Goal: Task Accomplishment & Management: Manage account settings

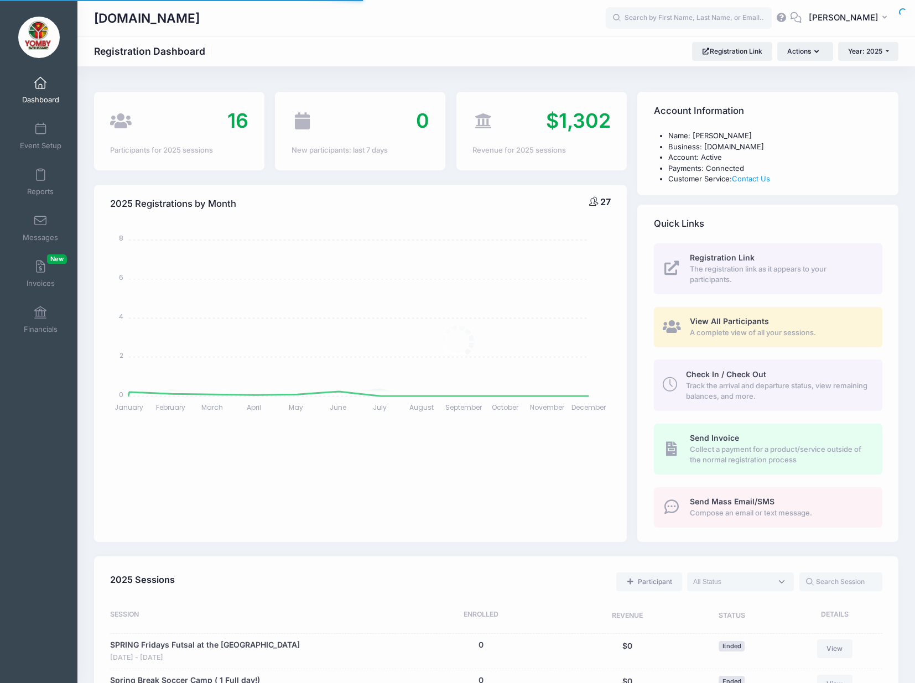
select select
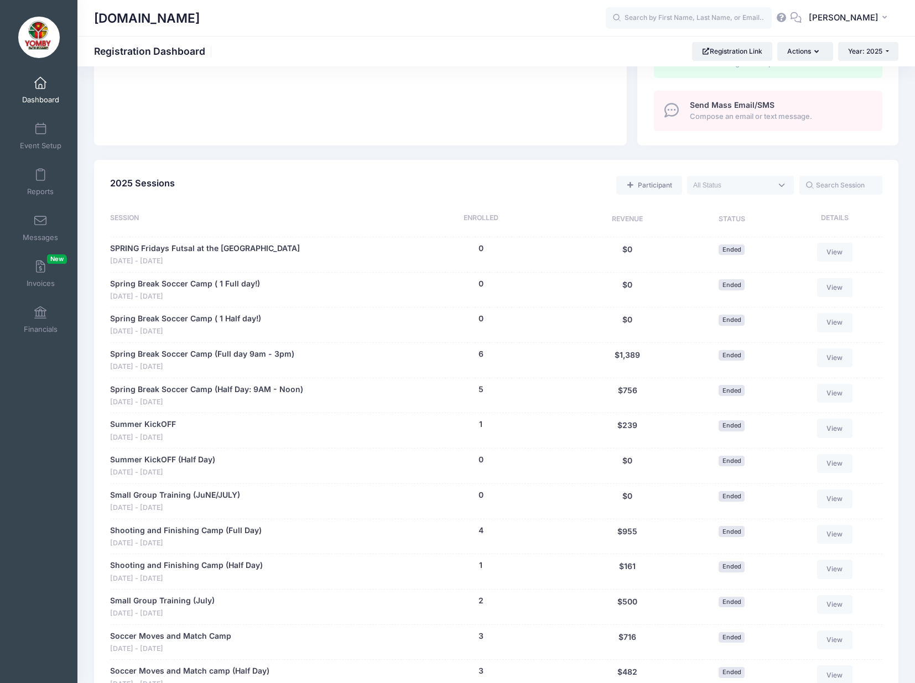
scroll to position [385, 0]
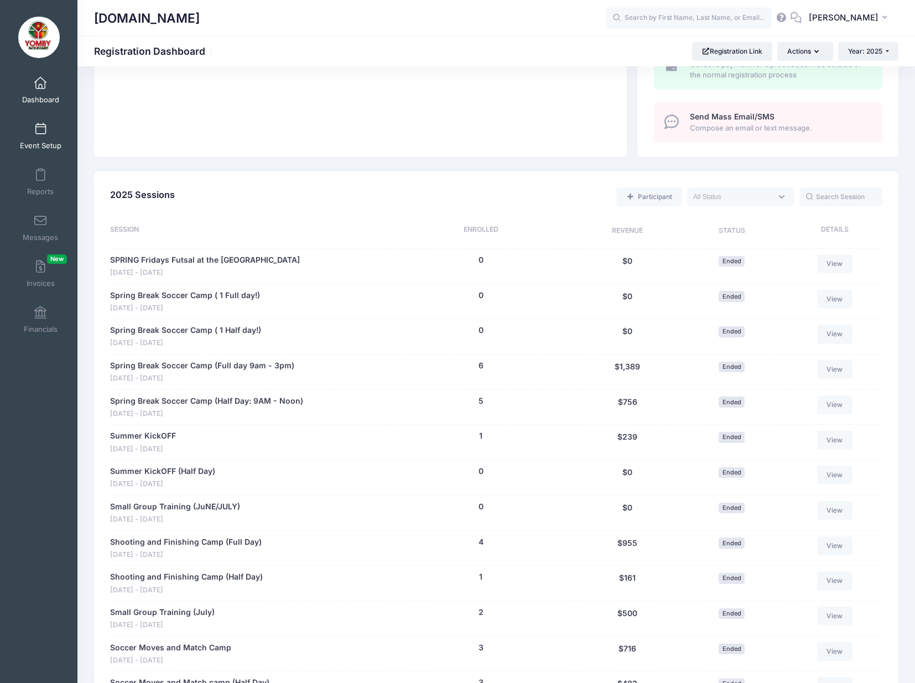
click at [39, 147] on span "Event Setup" at bounding box center [40, 145] width 41 height 9
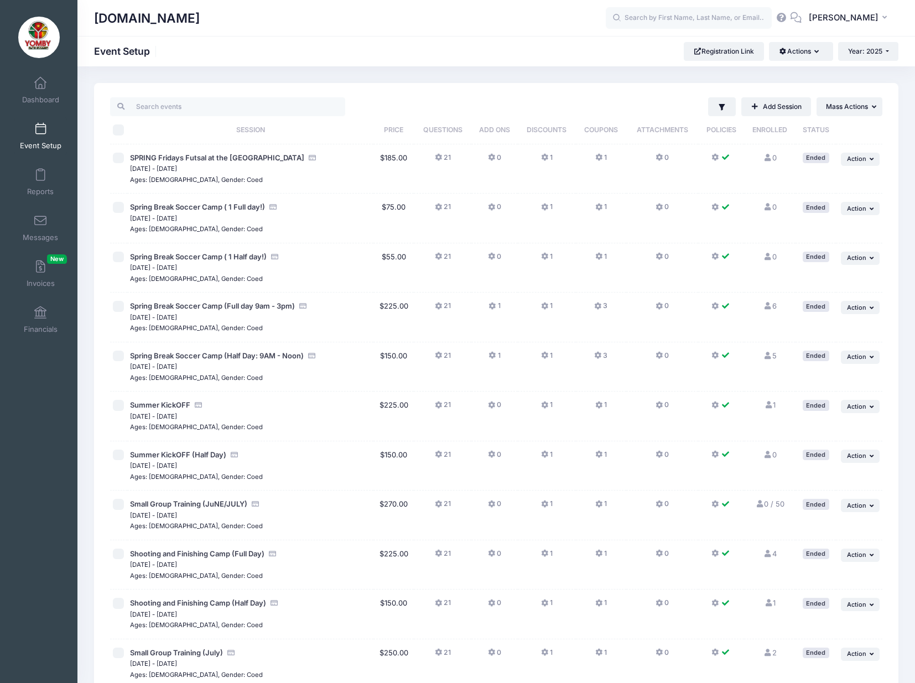
scroll to position [438, 0]
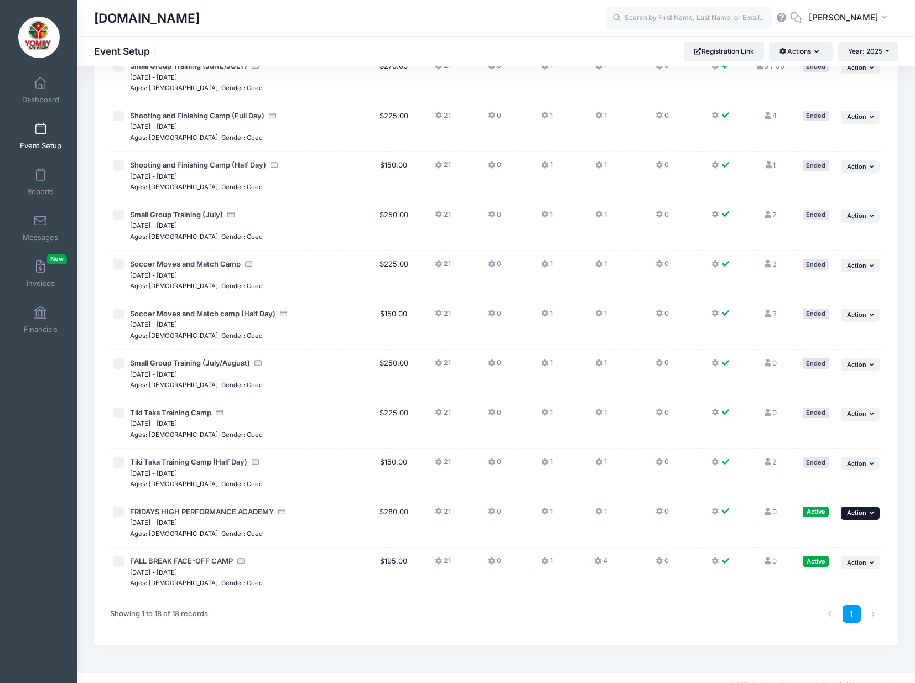
click at [861, 509] on span "Action" at bounding box center [856, 513] width 19 height 8
click at [811, 549] on link "Edit Session" at bounding box center [824, 545] width 100 height 21
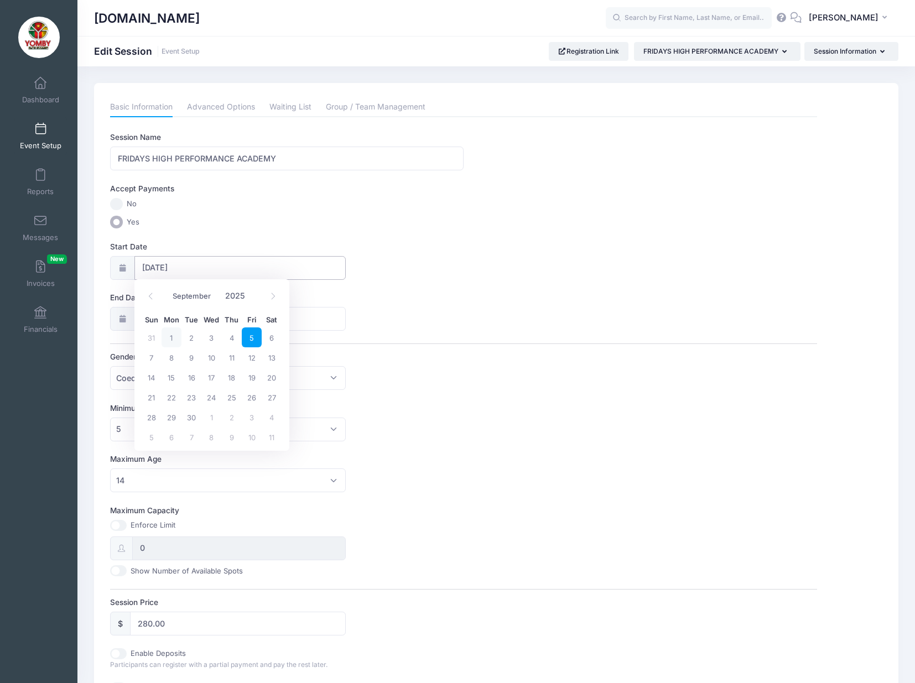
click at [167, 268] on input "09/05/2025" at bounding box center [240, 268] width 212 height 24
click at [251, 374] on span "19" at bounding box center [252, 377] width 20 height 20
type input "09/19/2025"
click at [406, 328] on div "End Date 11/07/2025" at bounding box center [463, 311] width 707 height 39
click at [149, 620] on input "280.00" at bounding box center [238, 624] width 216 height 24
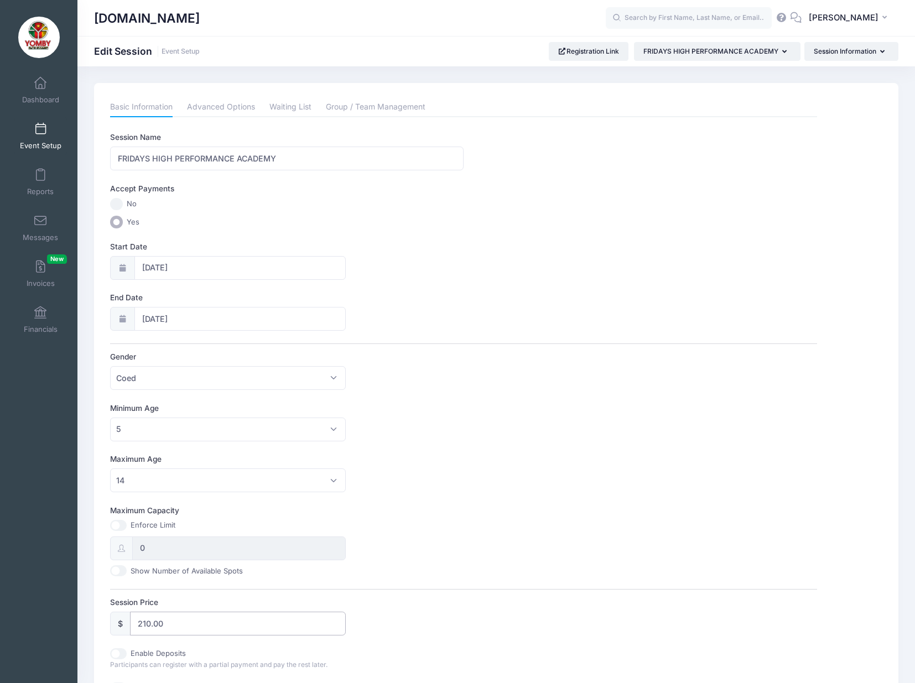
type input "210.00"
click at [546, 527] on div "Maximum Capacity Enforce Limit 0 Show Number of Available Spots" at bounding box center [463, 540] width 707 height 71
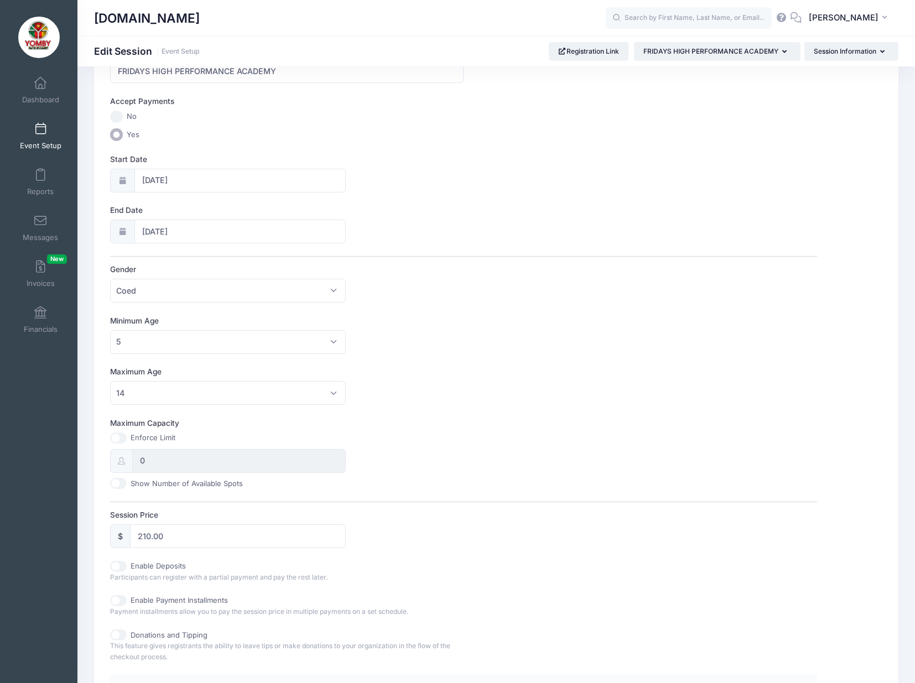
scroll to position [289, 0]
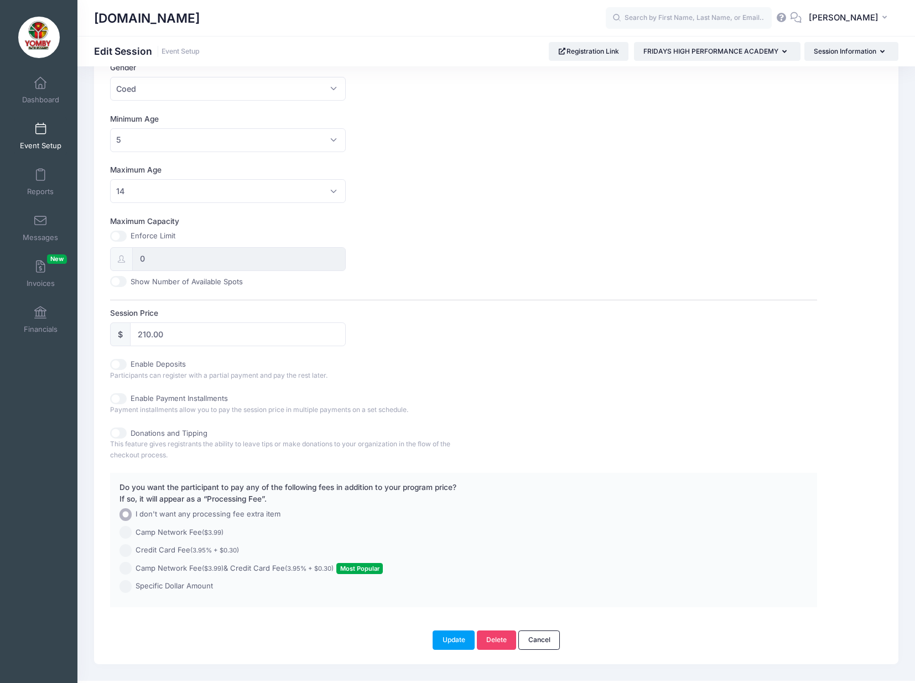
click at [124, 562] on input "Camp Network Fee ($3.99) & Credit Card Fee (3.95% + $0.30) Most Popular" at bounding box center [125, 568] width 13 height 13
radio input "true"
click at [457, 639] on button "Update" at bounding box center [453, 639] width 42 height 19
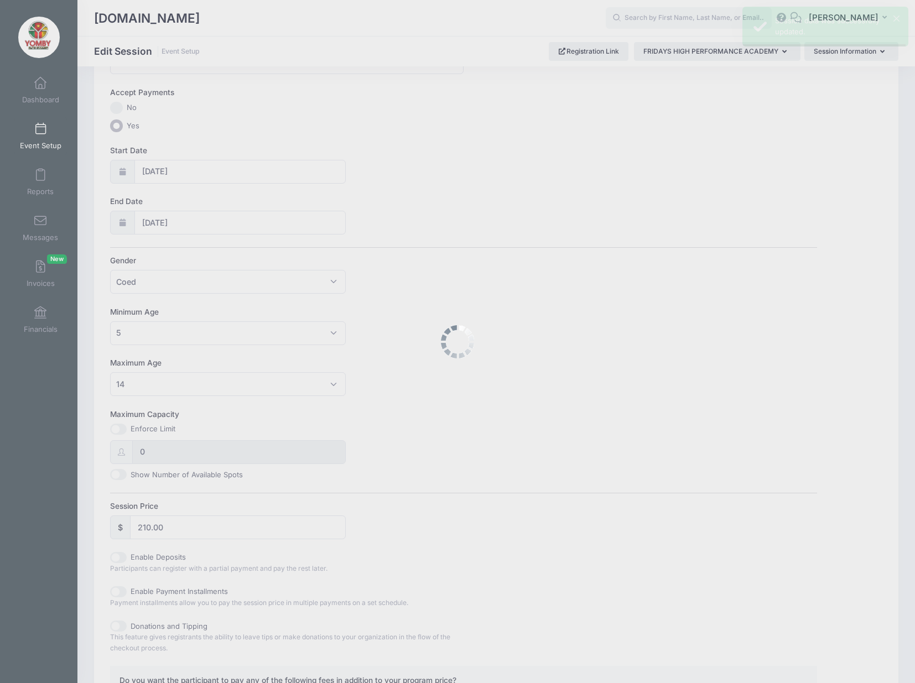
scroll to position [0, 0]
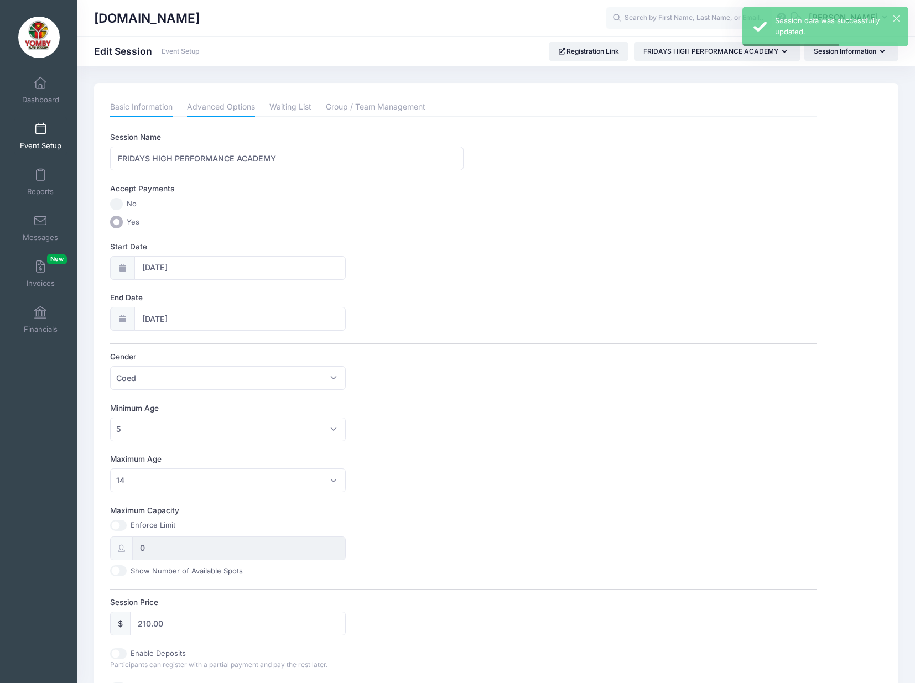
click at [211, 111] on link "Advanced Options" at bounding box center [221, 107] width 68 height 20
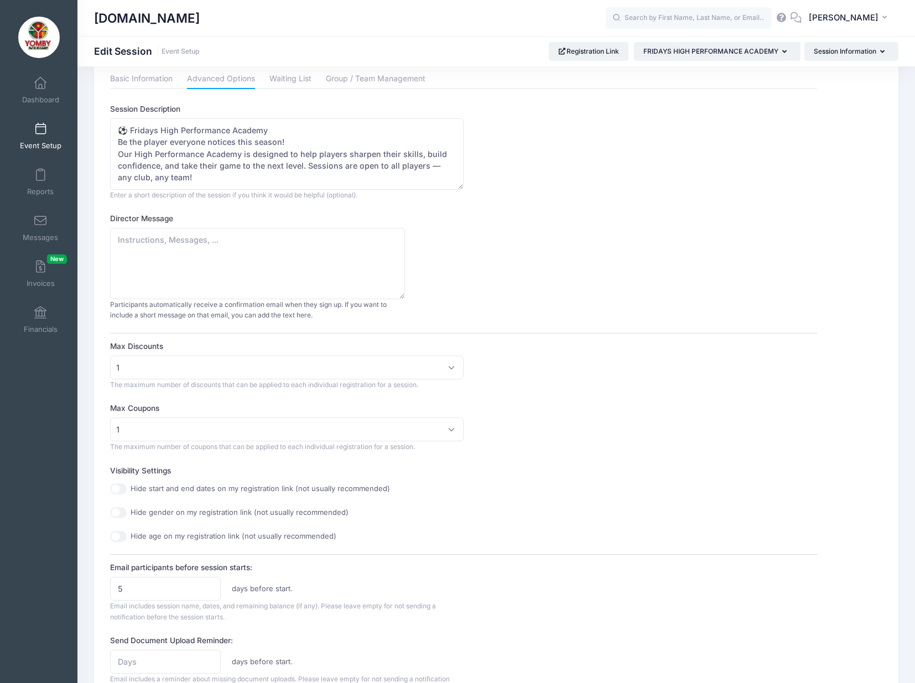
scroll to position [8, 0]
click at [156, 81] on link "Basic Information" at bounding box center [141, 79] width 62 height 20
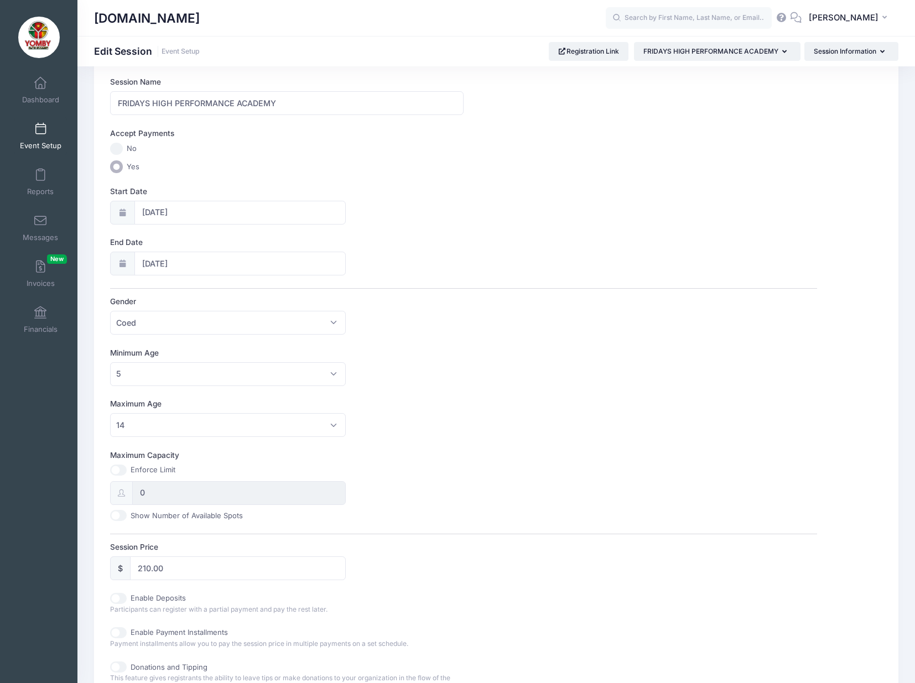
scroll to position [0, 0]
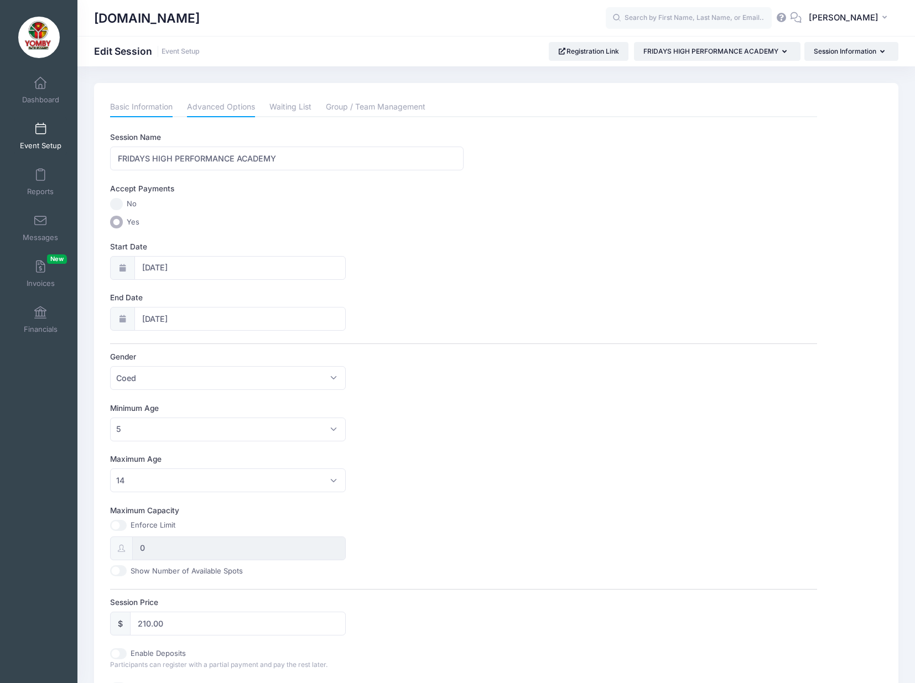
click at [228, 105] on link "Advanced Options" at bounding box center [221, 107] width 68 height 20
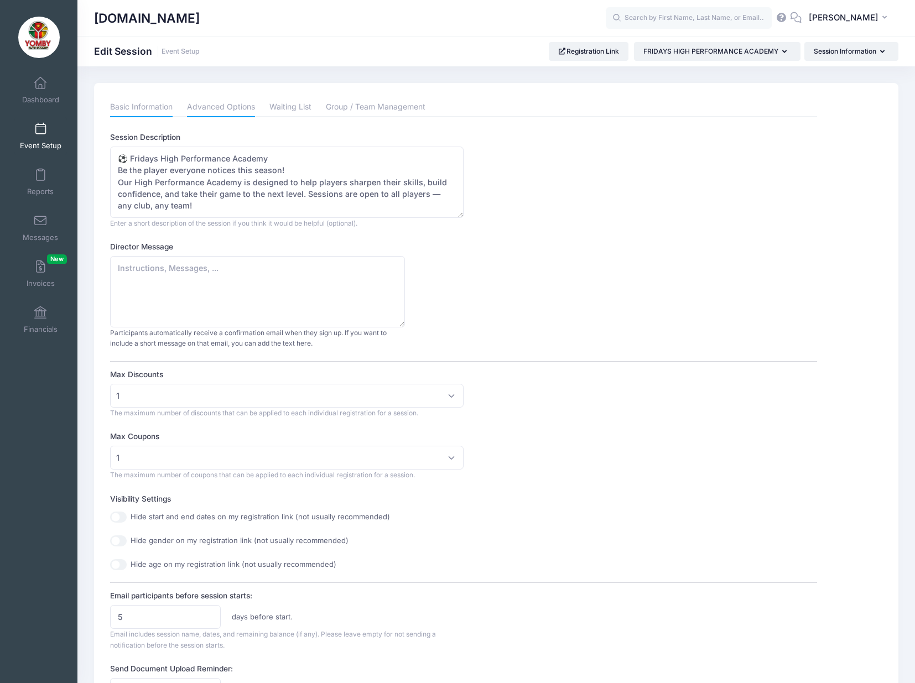
click at [152, 113] on link "Basic Information" at bounding box center [141, 107] width 62 height 20
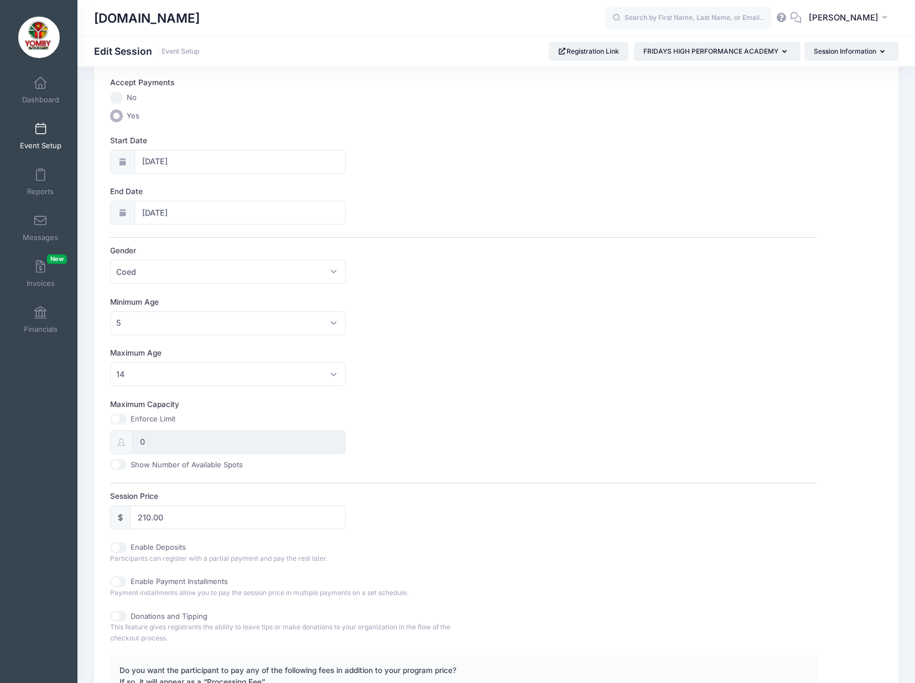
scroll to position [306, 0]
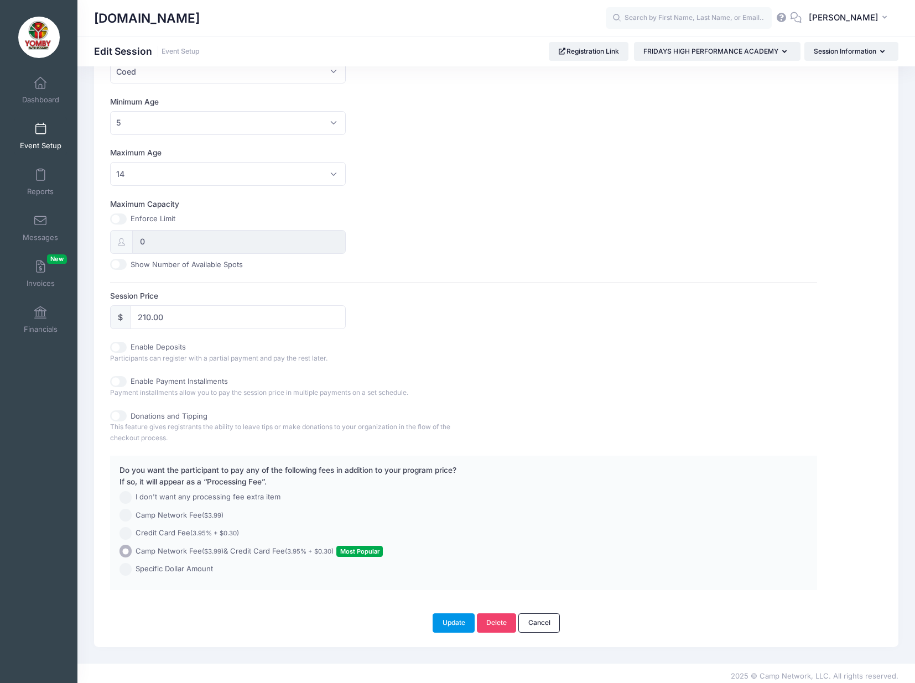
click at [455, 621] on button "Update" at bounding box center [453, 622] width 42 height 19
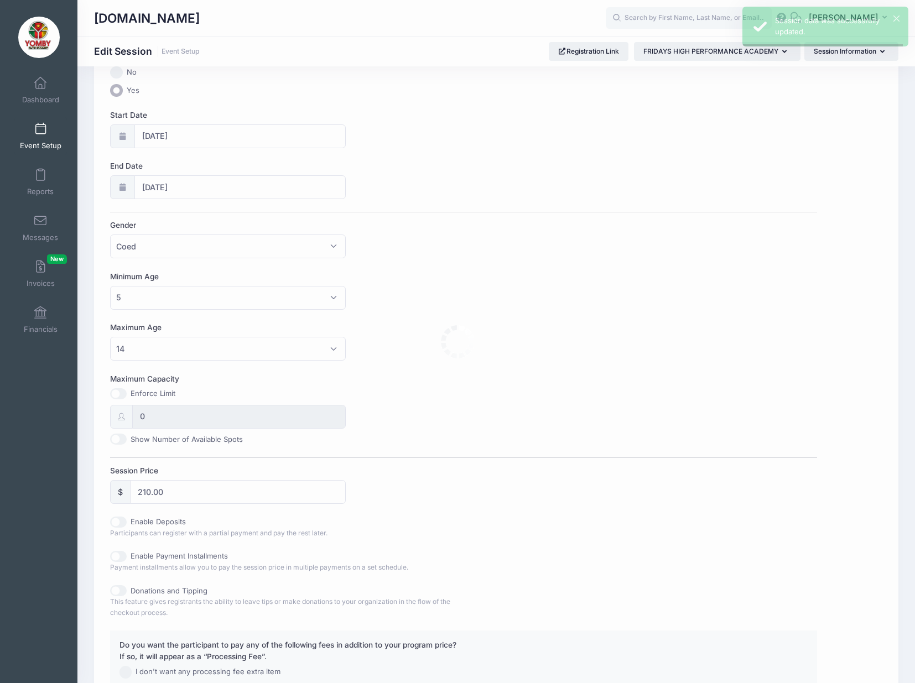
scroll to position [0, 0]
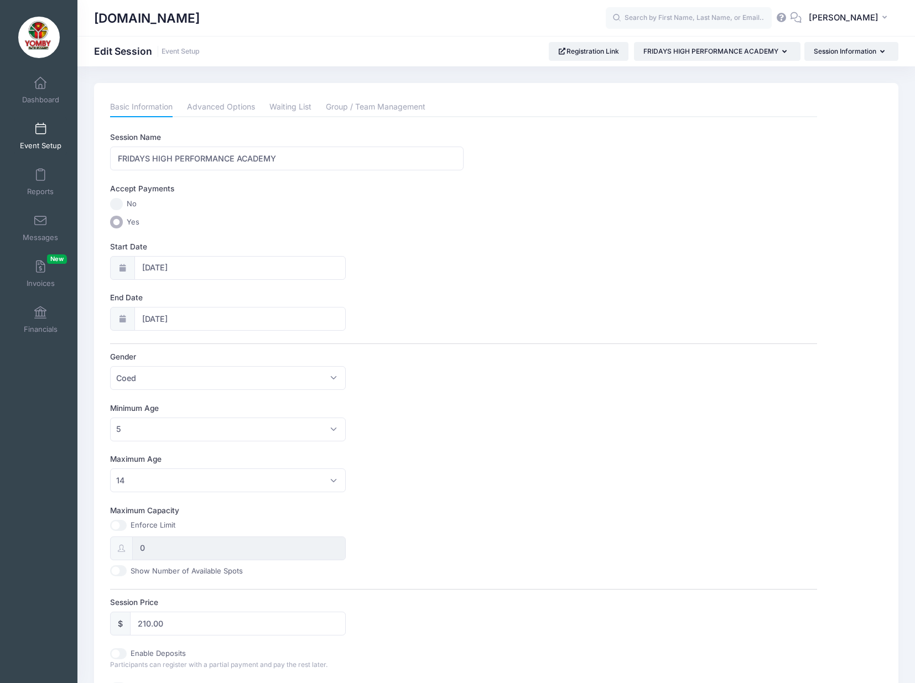
click at [40, 138] on link "Event Setup" at bounding box center [40, 136] width 53 height 39
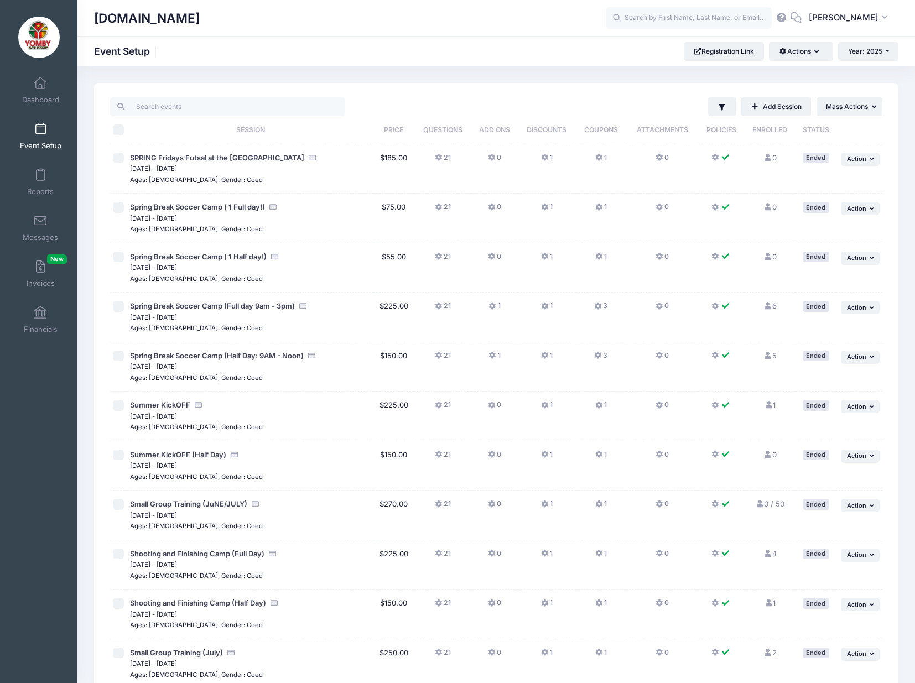
scroll to position [438, 0]
